Goal: Check status: Check status

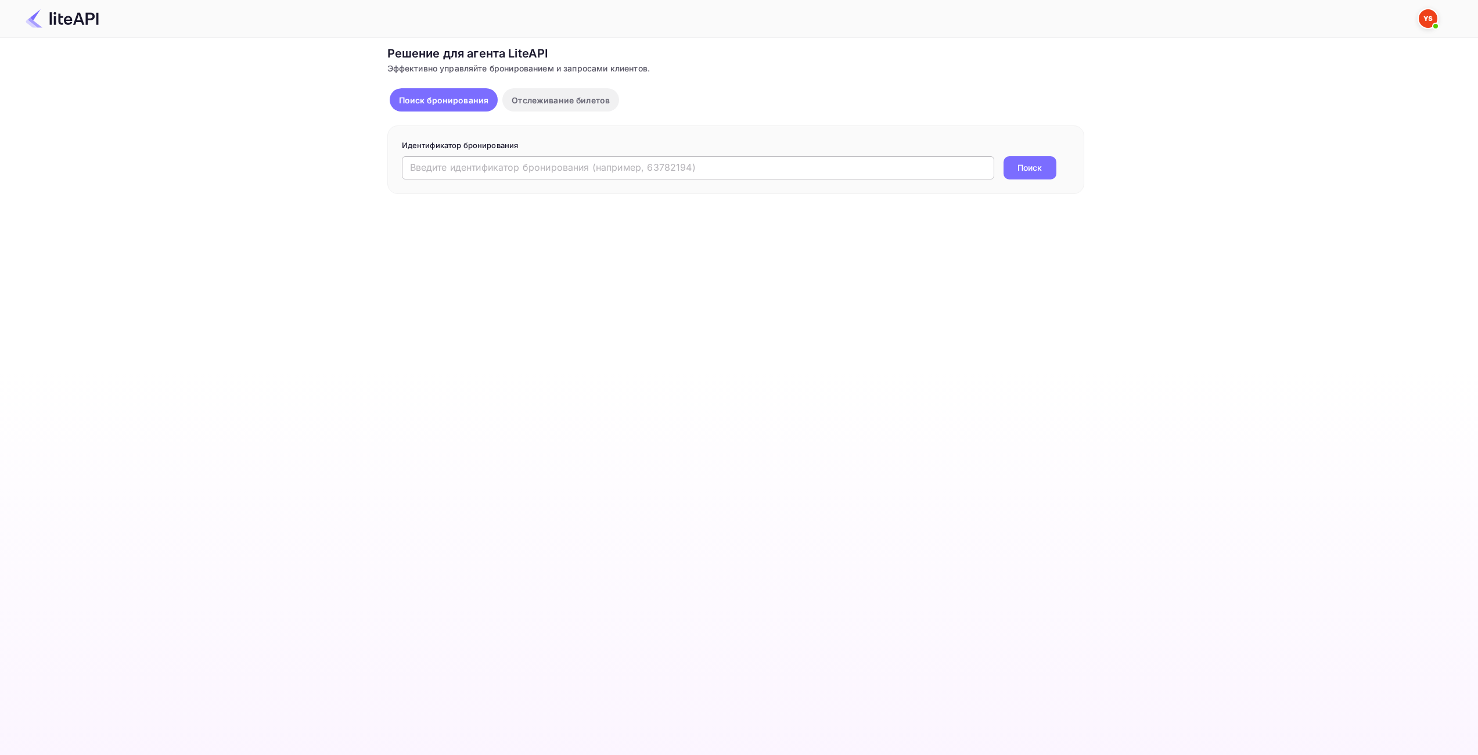
click at [549, 165] on input "text" at bounding box center [698, 167] width 592 height 23
paste input "9196415"
type input "9196415"
drag, startPoint x: 1026, startPoint y: 166, endPoint x: 1019, endPoint y: 168, distance: 6.6
click at [1025, 166] on ya-tr-span "Поиск" at bounding box center [1029, 167] width 24 height 12
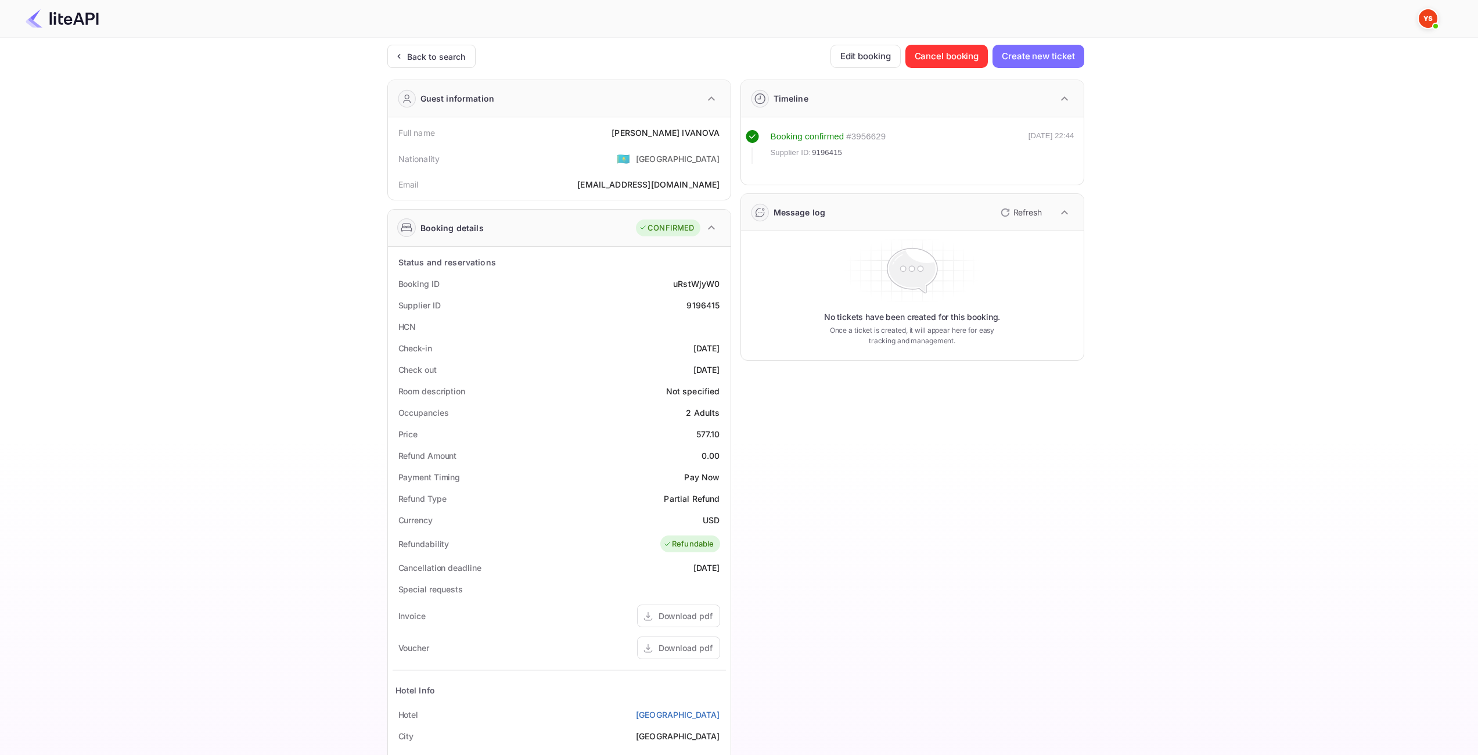
click at [709, 434] on div "577.10" at bounding box center [708, 434] width 24 height 12
copy div "577.10"
click at [712, 516] on div "USD" at bounding box center [711, 520] width 17 height 12
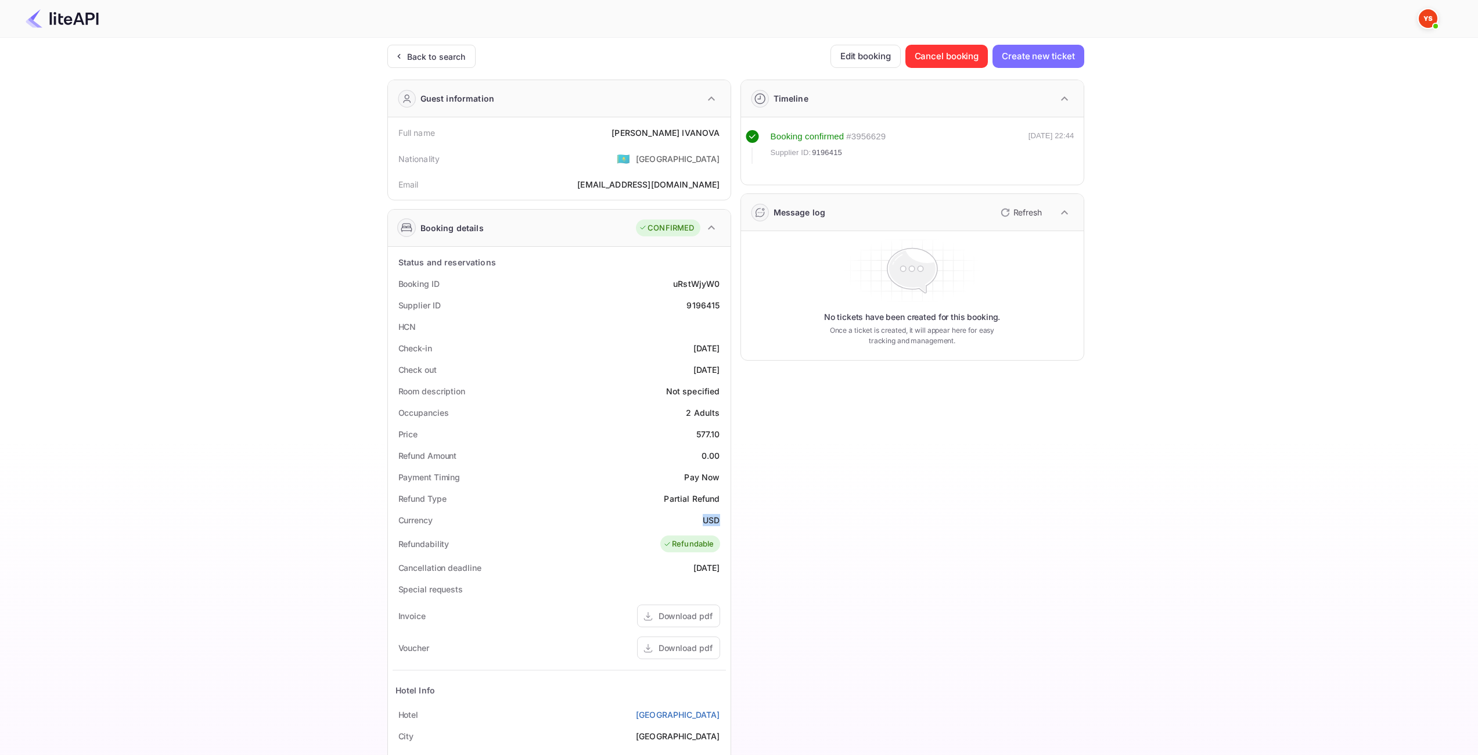
copy div "USD"
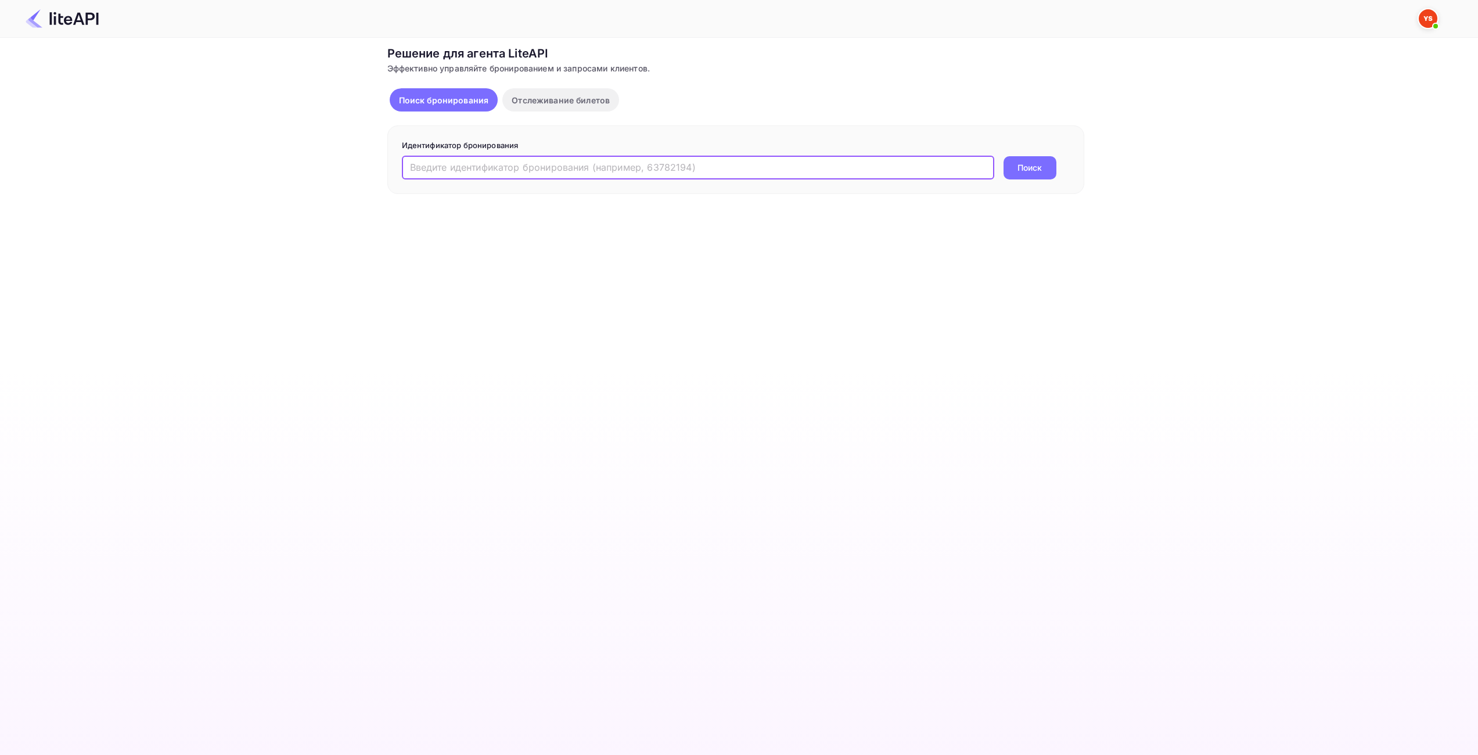
click at [571, 169] on input "text" at bounding box center [698, 167] width 592 height 23
paste input "8969364"
type input "8969364"
click at [1014, 155] on form "Идентификатор бронирования 8969364 ​ Поиск" at bounding box center [736, 159] width 668 height 39
click at [1019, 163] on ya-tr-span "Поиск" at bounding box center [1029, 167] width 24 height 12
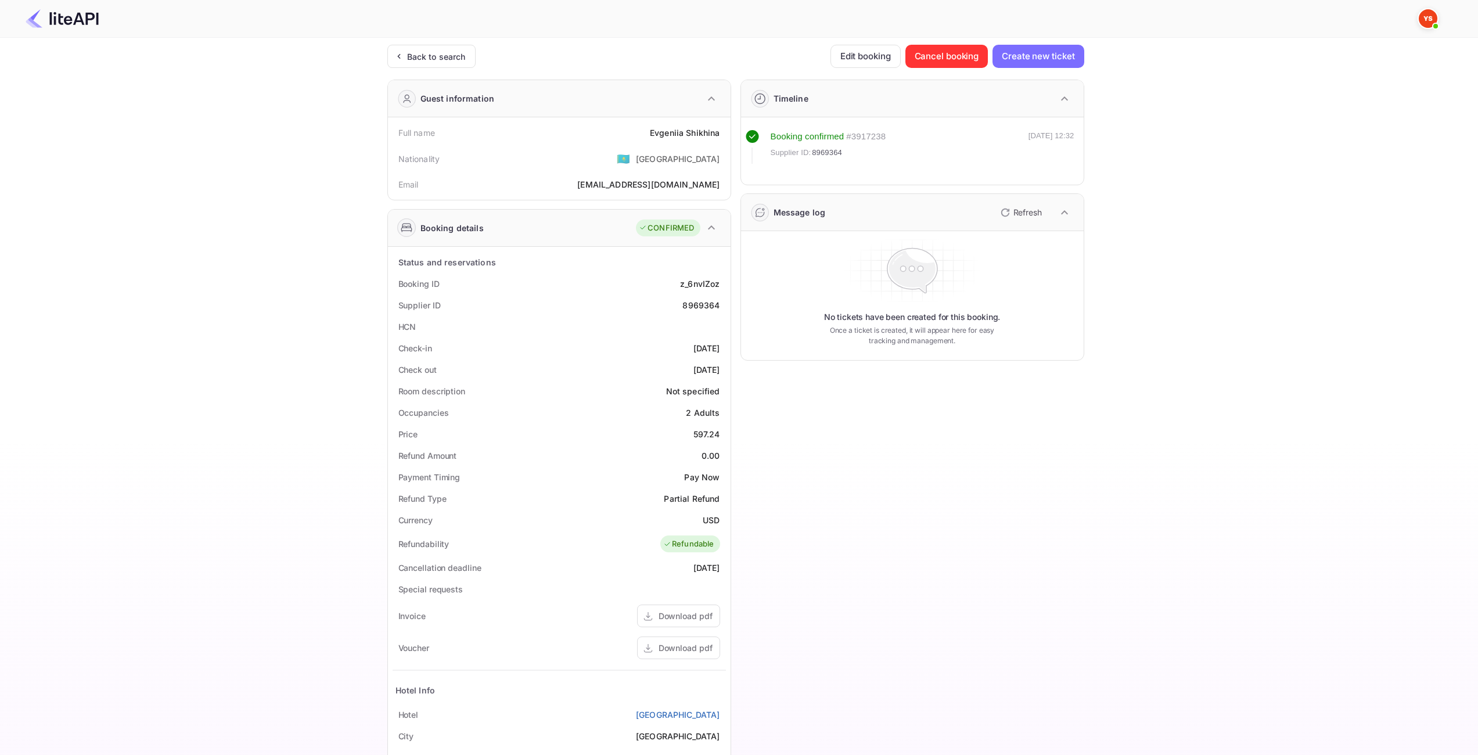
click at [705, 433] on div "597.24" at bounding box center [706, 434] width 27 height 12
copy div "597.24"
click at [707, 518] on div "USD" at bounding box center [711, 520] width 17 height 12
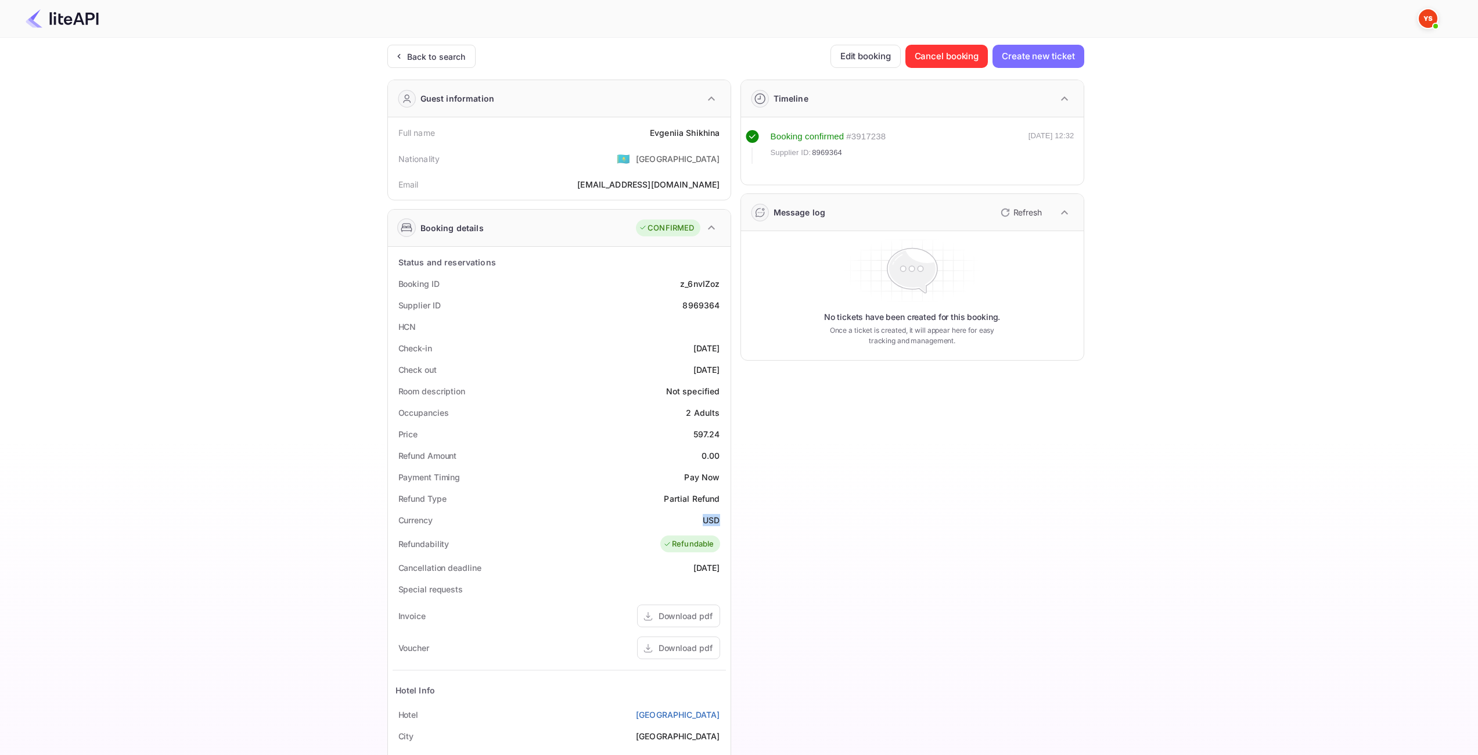
copy div "USD"
